Goal: Task Accomplishment & Management: Complete application form

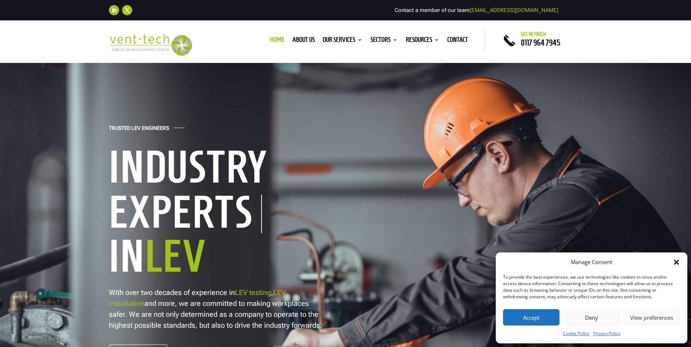
click at [511, 312] on button "Accept" at bounding box center [531, 317] width 56 height 16
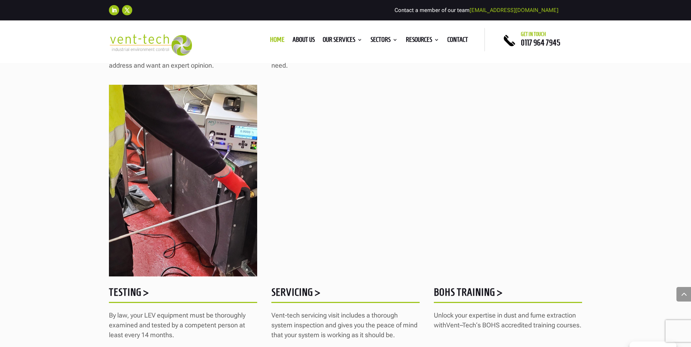
scroll to position [874, 0]
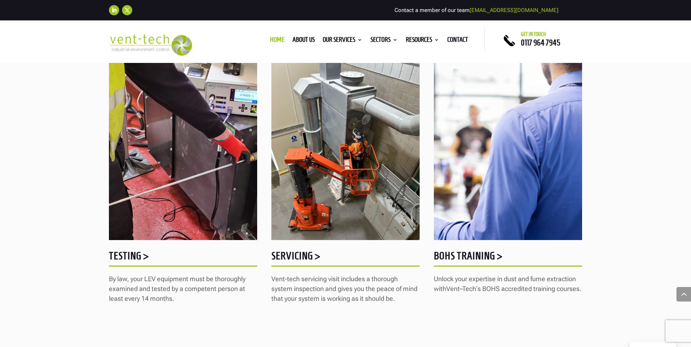
click at [126, 256] on h5 "Testing >" at bounding box center [183, 258] width 148 height 14
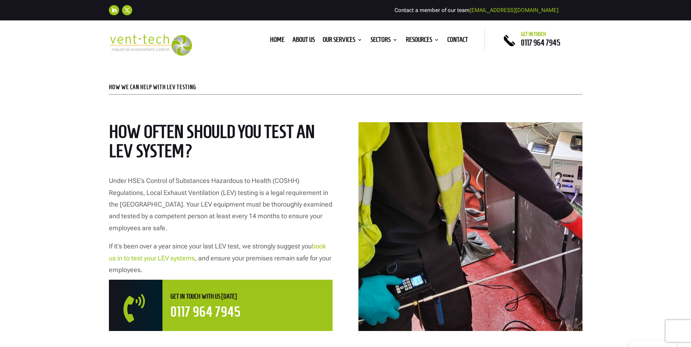
scroll to position [36, 0]
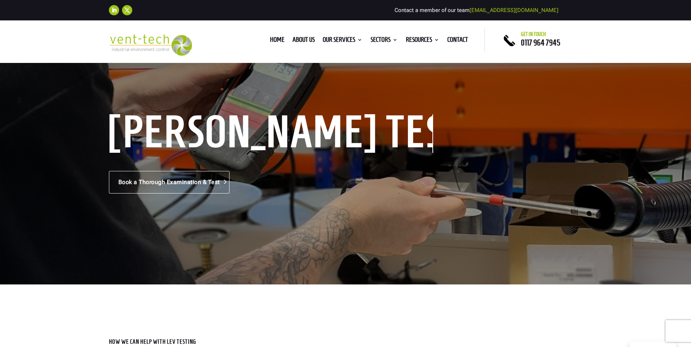
click at [160, 186] on link "Book a Thorough Examination & Test" at bounding box center [169, 182] width 120 height 23
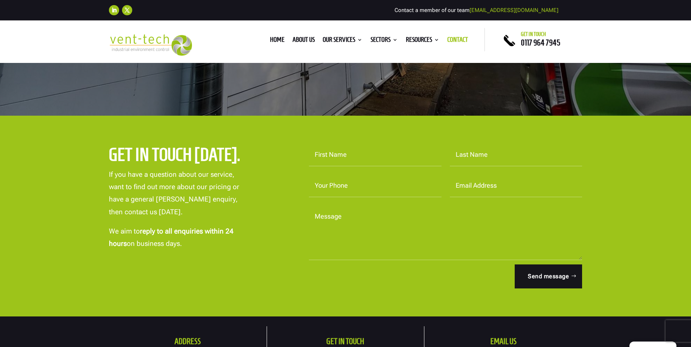
scroll to position [218, 0]
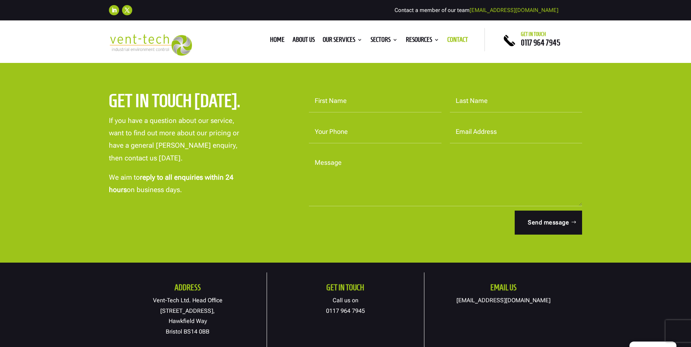
click at [349, 100] on input "First Name" at bounding box center [375, 101] width 132 height 23
type input "adam"
type input "kirby"
type input "07423633745"
type input "akirby@williamsandhill.com"
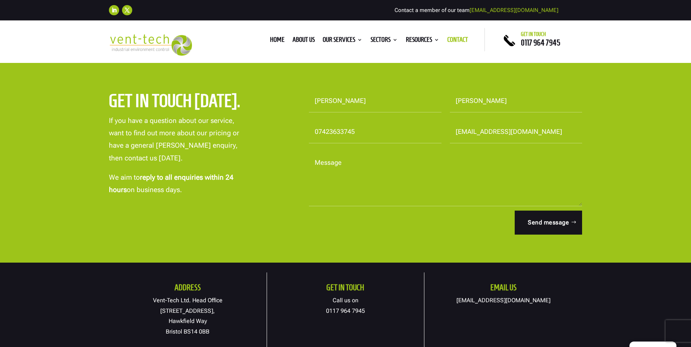
click at [341, 162] on textarea "Message" at bounding box center [445, 179] width 273 height 55
click at [367, 164] on textarea "we have a extractord for a wood working company and we have recently has some n…" at bounding box center [445, 179] width 273 height 55
click at [567, 162] on textarea "we have a extractor for a wood working company and we have recently has some new" at bounding box center [445, 179] width 273 height 55
click at [421, 172] on textarea "we have a extractor for a wood working company and we have recently had some re…" at bounding box center [445, 179] width 273 height 55
click at [347, 165] on textarea "we have a extractor for a wood working company and we have recently had some re…" at bounding box center [445, 179] width 273 height 55
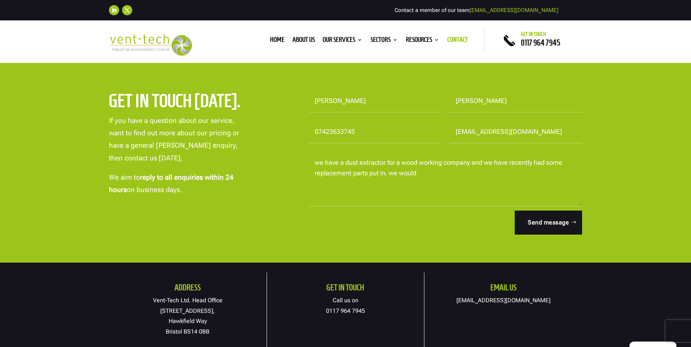
click at [387, 162] on textarea "we have a dust extractor for a wood working company and we have recently had so…" at bounding box center [445, 179] width 273 height 55
click at [411, 162] on textarea "we have a dust extraction syetmem for a wood working company and we have recent…" at bounding box center [445, 179] width 273 height 55
click at [435, 170] on textarea "we have a dust extraction system for a wood working company and we have recentl…" at bounding box center [445, 179] width 273 height 55
click at [456, 182] on textarea "we have a dust extraction system for a wood working company and we have recentl…" at bounding box center [445, 179] width 273 height 55
click at [410, 175] on textarea "we have a dust extraction system for a wood working company and we have recentl…" at bounding box center [445, 179] width 273 height 55
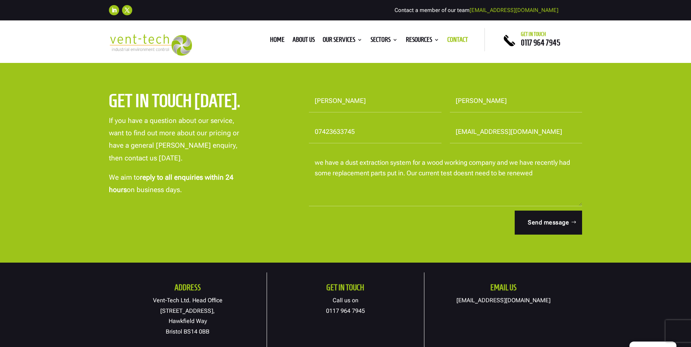
click at [440, 170] on textarea "we have a dust extraction system for a wood working company and we have recentl…" at bounding box center [445, 179] width 273 height 55
click at [474, 174] on textarea "we have a dust extraction system for a wood working company and we have recentl…" at bounding box center [445, 179] width 273 height 55
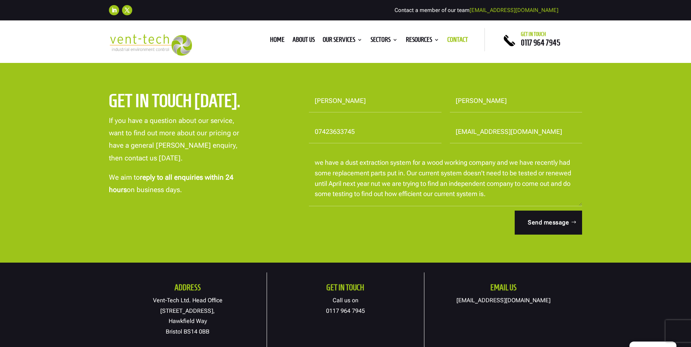
click at [376, 185] on textarea "we have a dust extraction system for a wood working company and we have recentl…" at bounding box center [445, 179] width 273 height 55
click at [391, 165] on textarea "we are a wood working cmpany that make crates for artwork near LHR and we have …" at bounding box center [445, 179] width 273 height 55
drag, startPoint x: 320, startPoint y: 162, endPoint x: 337, endPoint y: 166, distance: 17.6
click at [320, 162] on textarea "we are a wood working company that make crates for artwork near LHR and we have…" at bounding box center [445, 179] width 273 height 55
drag, startPoint x: 522, startPoint y: 191, endPoint x: 555, endPoint y: 199, distance: 34.1
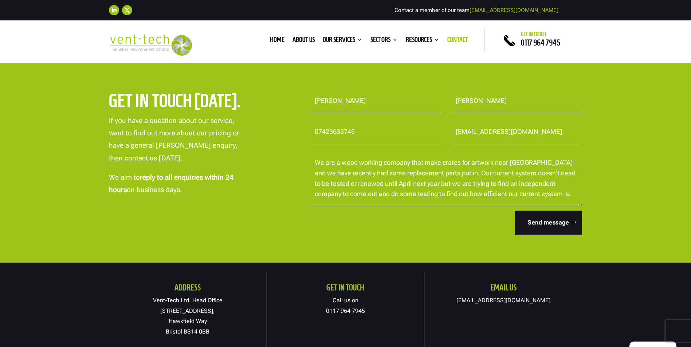
click at [523, 191] on textarea "We are a wood working company that make crates for artwork near LHR and we have…" at bounding box center [445, 179] width 273 height 55
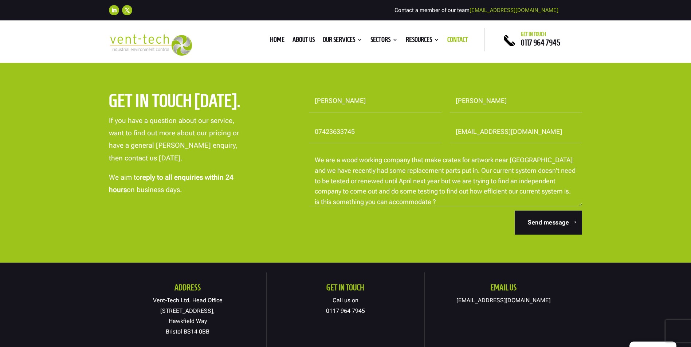
click at [465, 201] on textarea "We are a wood working company that make crates for artwork near LHR and we have…" at bounding box center [445, 179] width 273 height 55
click at [546, 190] on textarea "We are a wood working company that make crates for artwork near LHR and we have…" at bounding box center [445, 179] width 273 height 55
click at [452, 205] on textarea "We are a wood working company that make crates for artwork near LHR and we have…" at bounding box center [445, 179] width 273 height 55
click at [541, 190] on textarea "We are a wood working company that make crates for artwork near LHR and we have…" at bounding box center [445, 179] width 273 height 55
click at [444, 203] on textarea "We are a wood working company that make crates for artwork near LHR and we have…" at bounding box center [445, 179] width 273 height 55
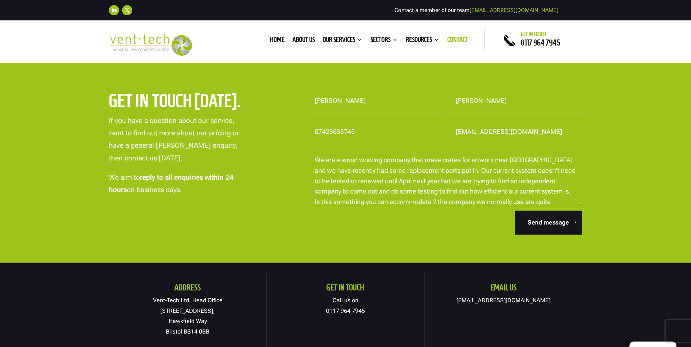
scroll to position [13, 0]
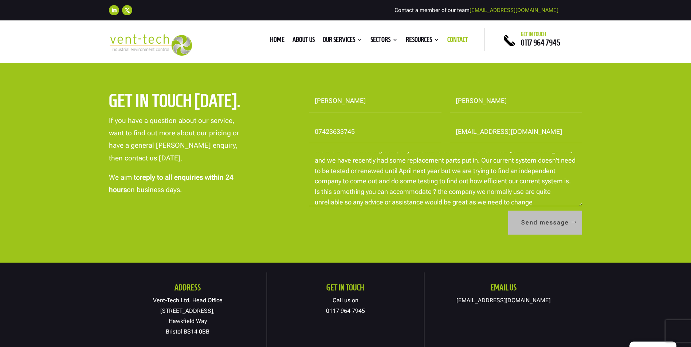
type textarea "We are a wood working company that make crates for artwork near LHR and we have…"
drag, startPoint x: 539, startPoint y: 225, endPoint x: 554, endPoint y: 229, distance: 15.7
click at [539, 224] on button "Send message" at bounding box center [545, 223] width 74 height 24
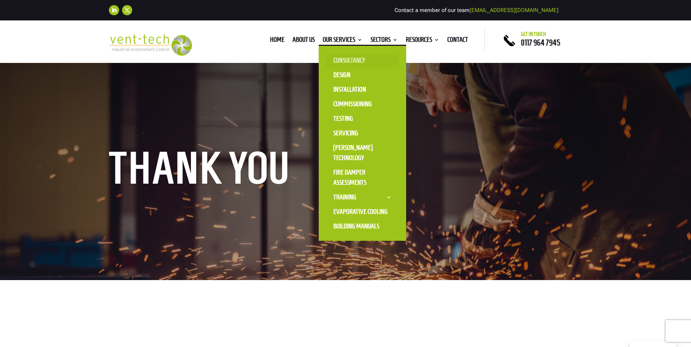
click at [349, 59] on link "Consultancy" at bounding box center [362, 60] width 73 height 15
